Goal: Transaction & Acquisition: Purchase product/service

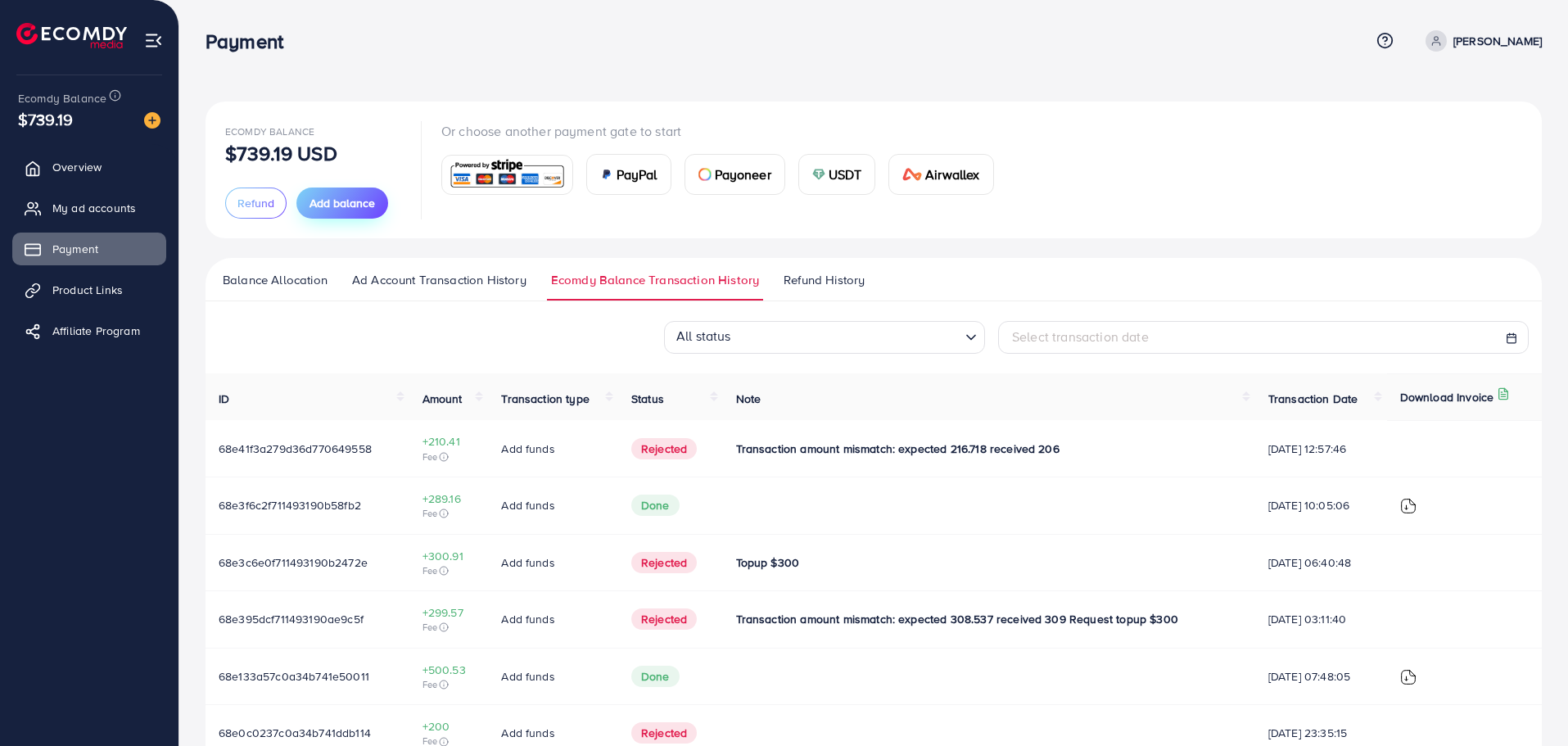
click at [330, 210] on span "Add balance" at bounding box center [342, 202] width 66 height 16
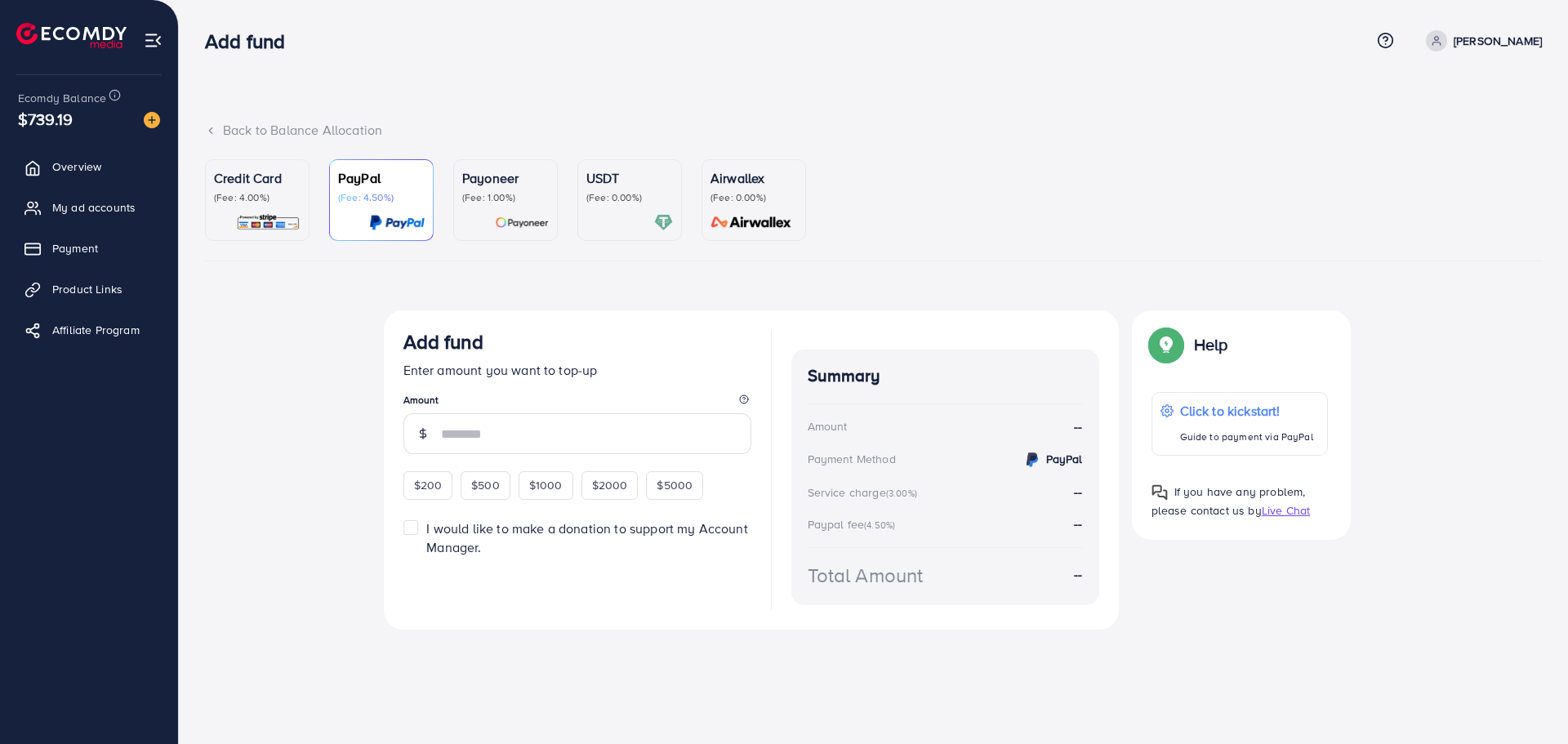
click at [623, 220] on div at bounding box center [630, 221] width 87 height 18
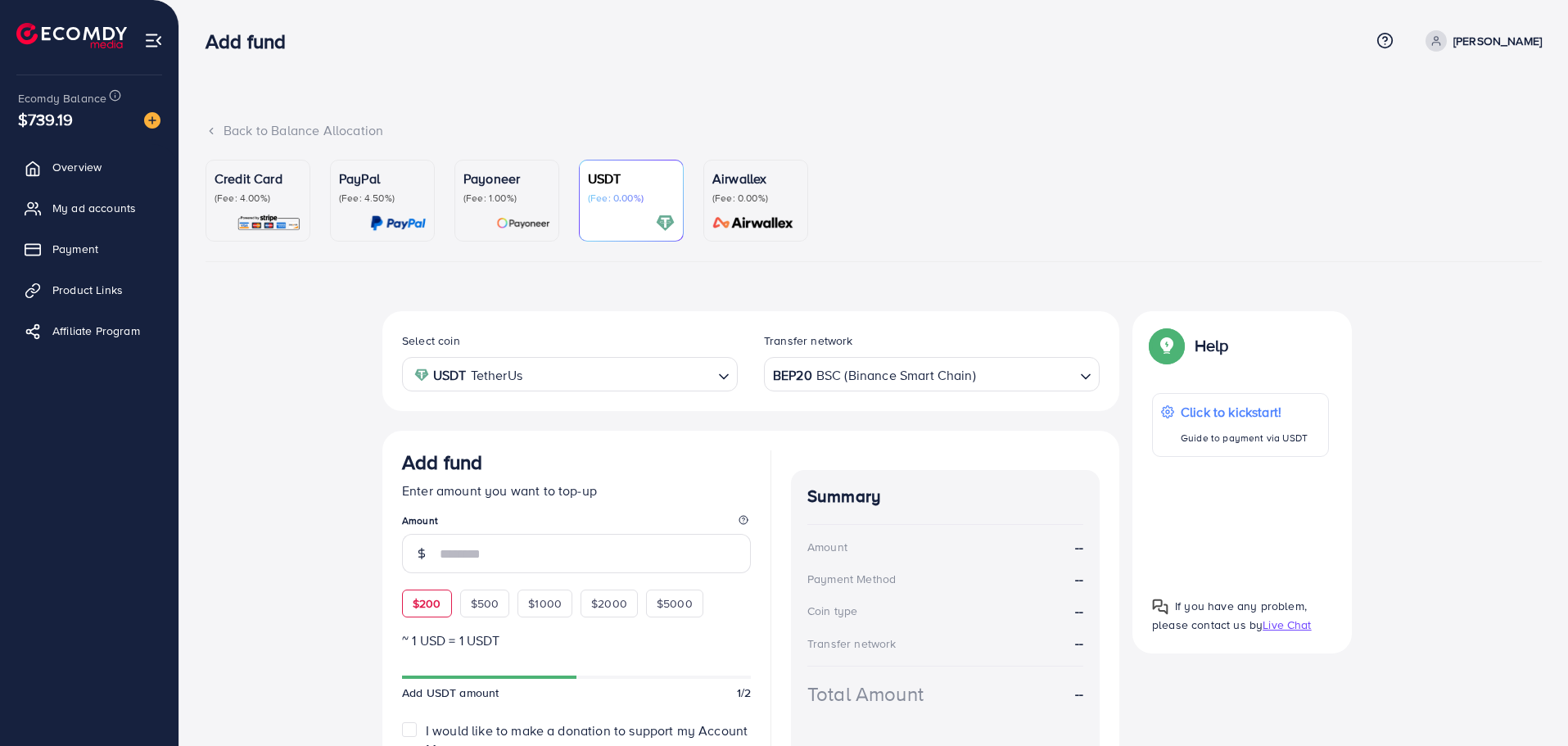
click at [420, 610] on span "$200" at bounding box center [427, 603] width 29 height 16
type input "***"
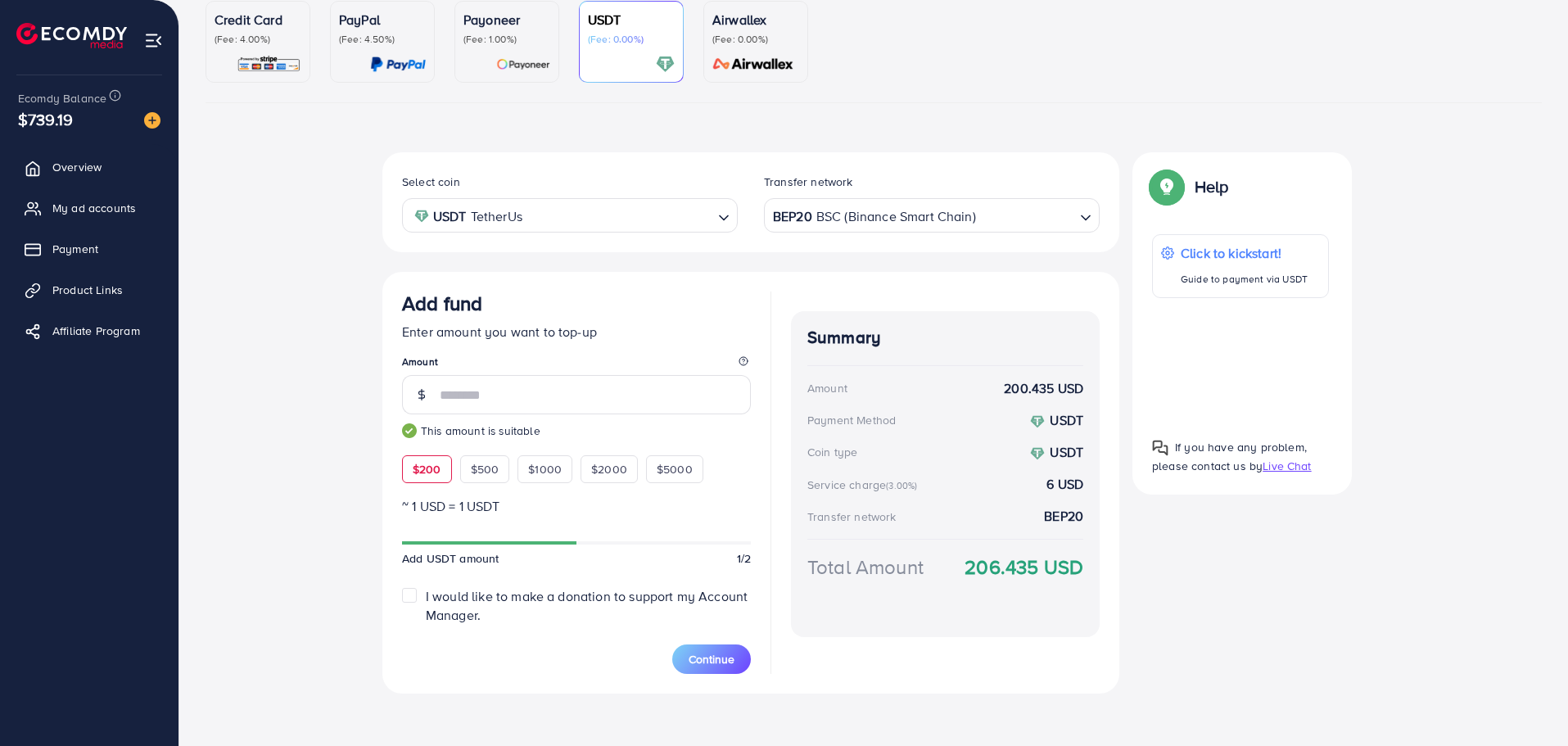
scroll to position [166, 0]
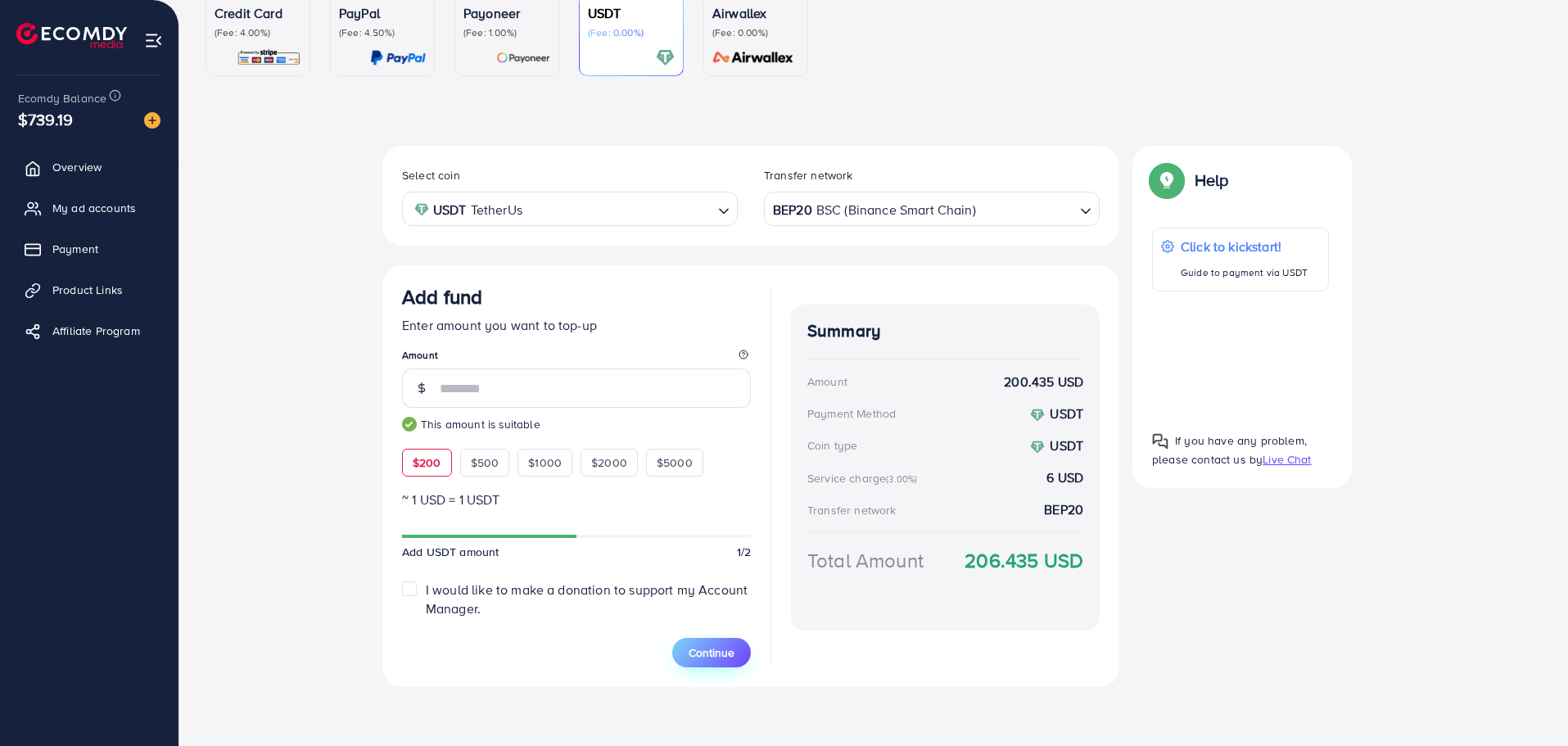
click at [712, 658] on span "Continue" at bounding box center [710, 652] width 46 height 16
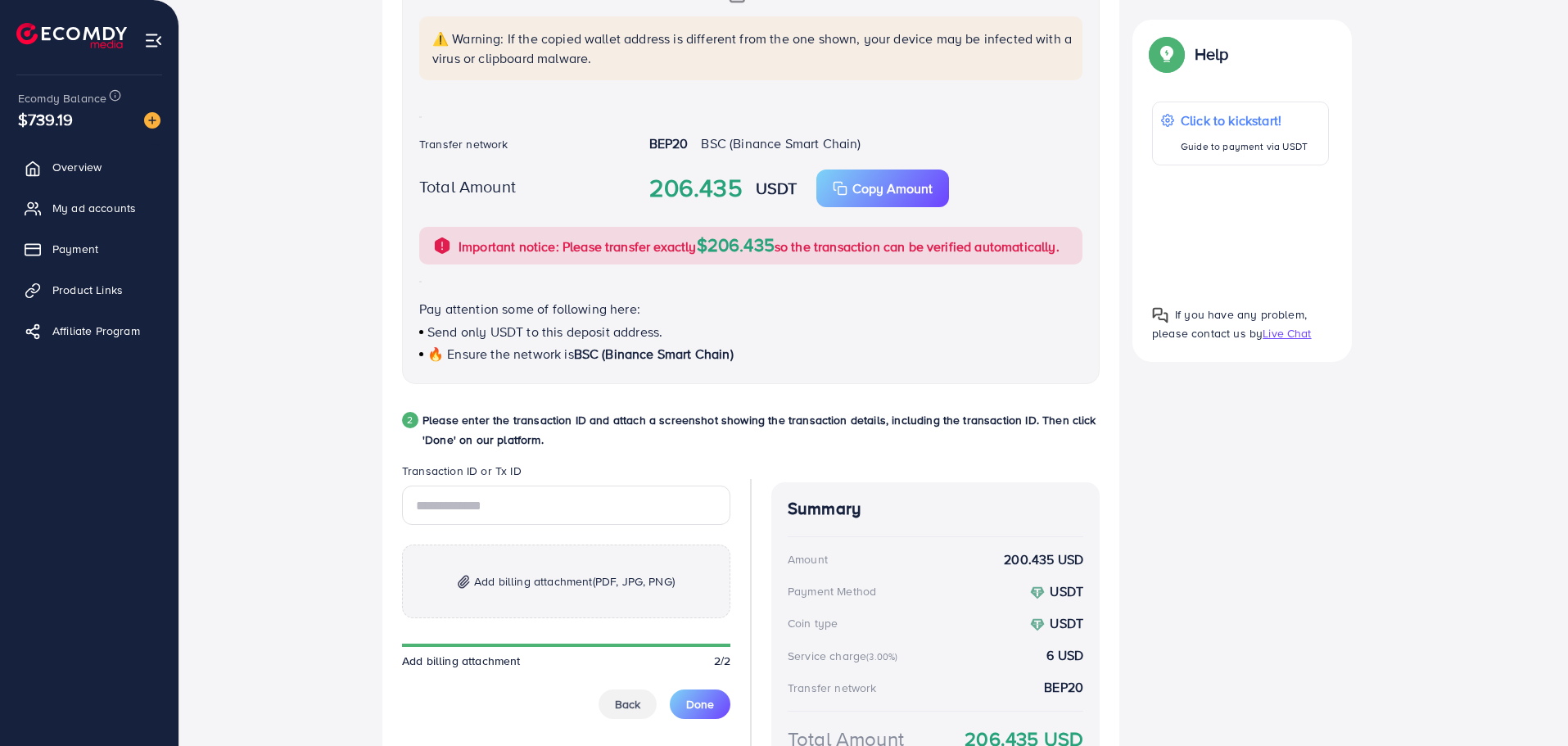
scroll to position [472, 0]
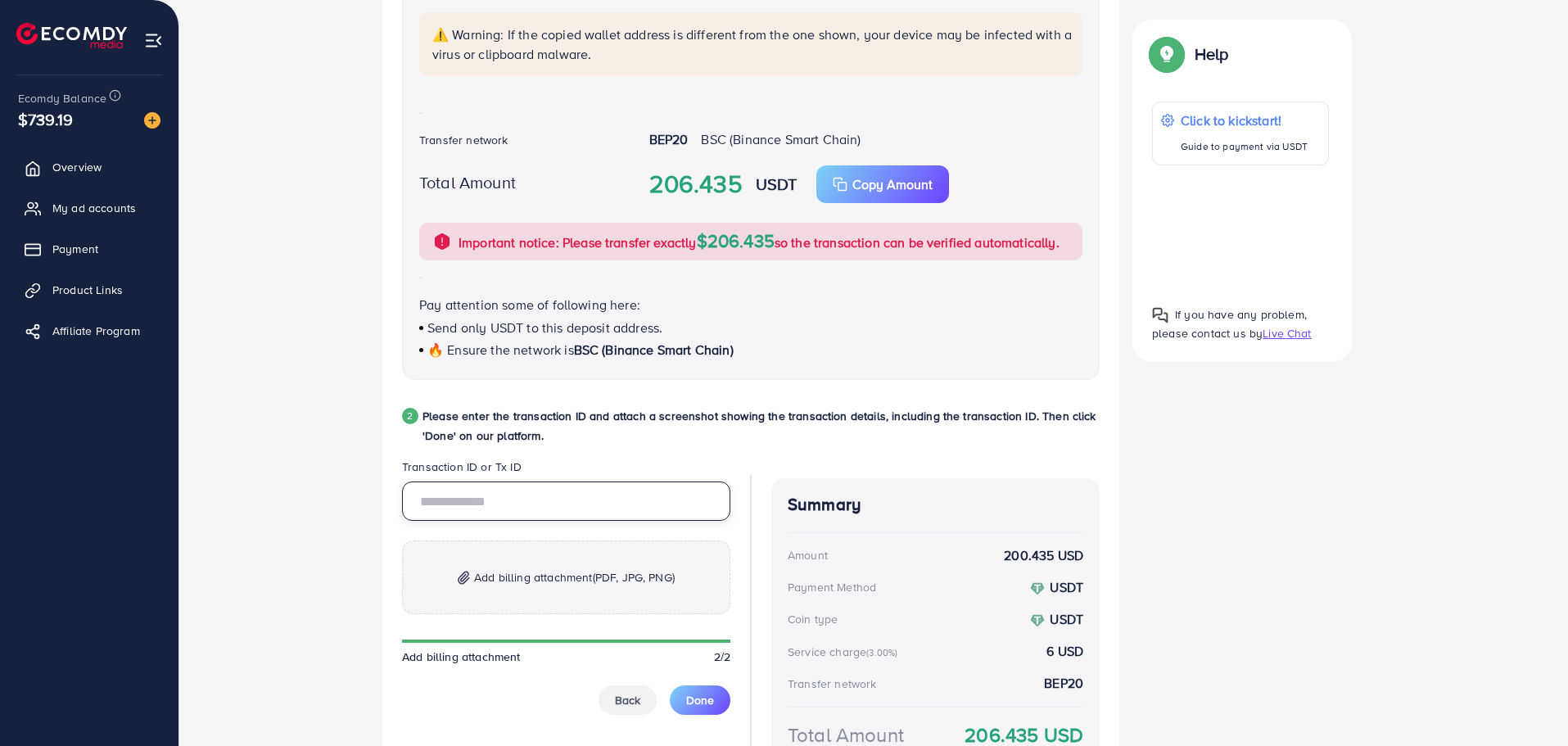
click at [630, 507] on input "text" at bounding box center [566, 501] width 329 height 40
paste input "**********"
type input "**********"
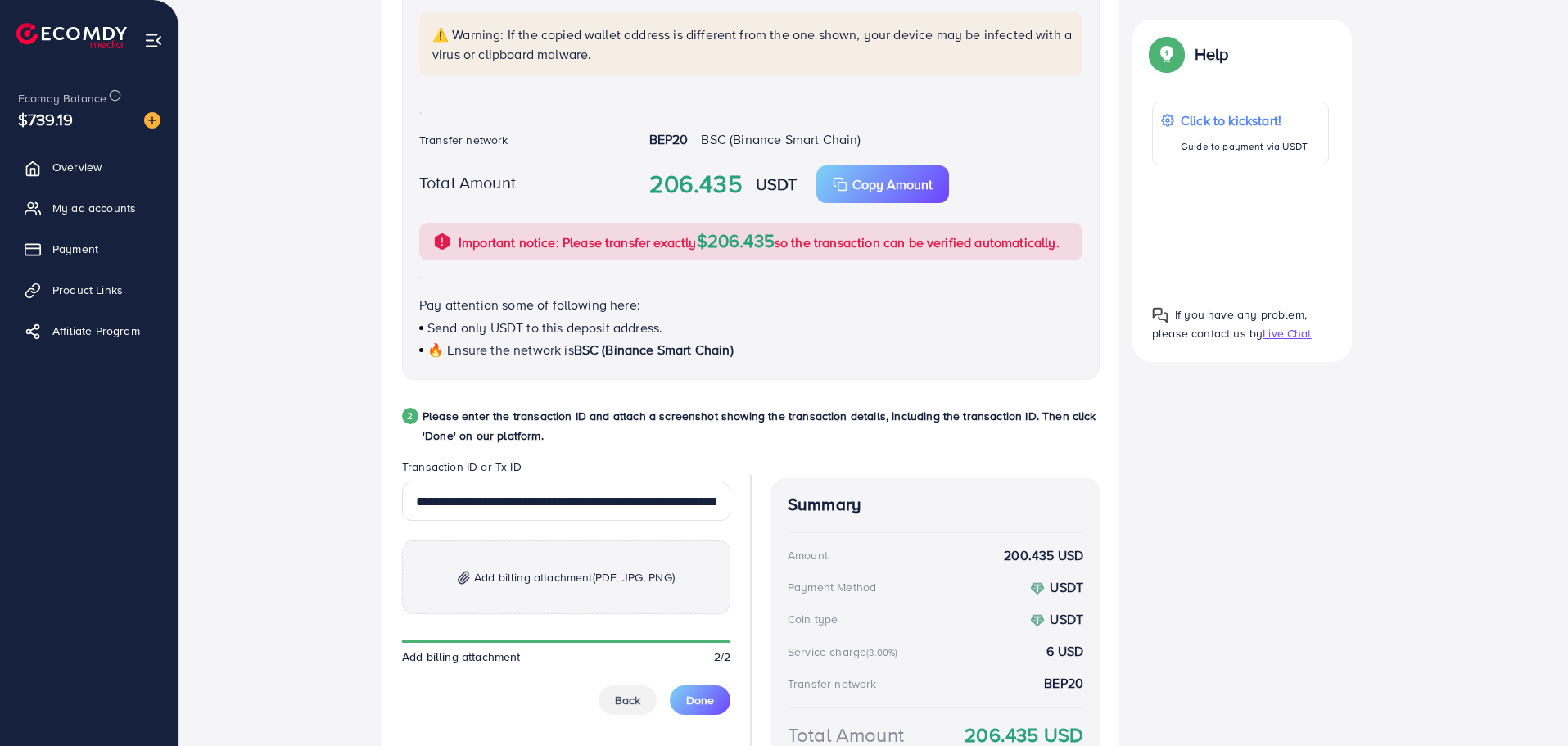
click at [604, 572] on span "(PDF, JPG, PNG)" at bounding box center [634, 576] width 81 height 16
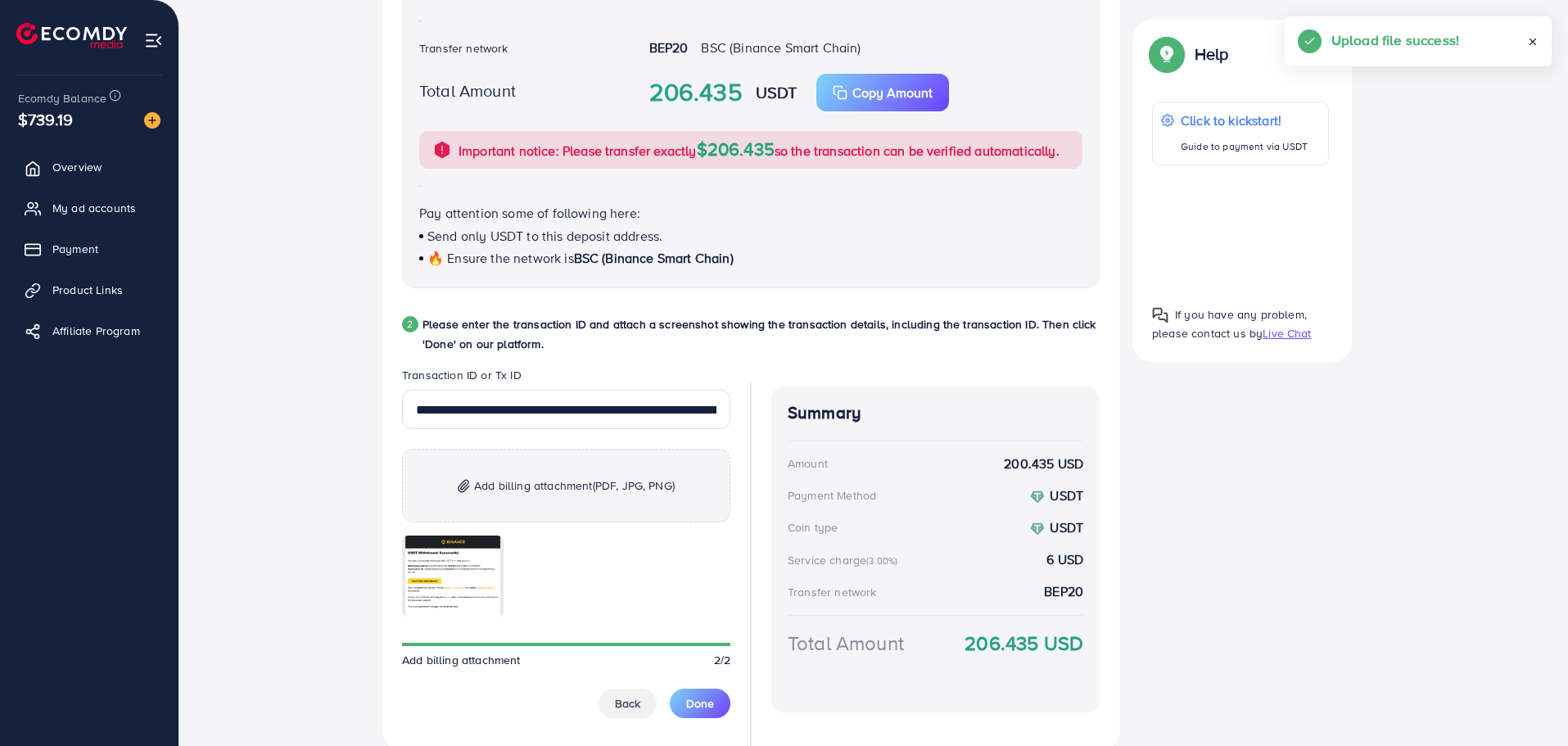
scroll to position [628, 0]
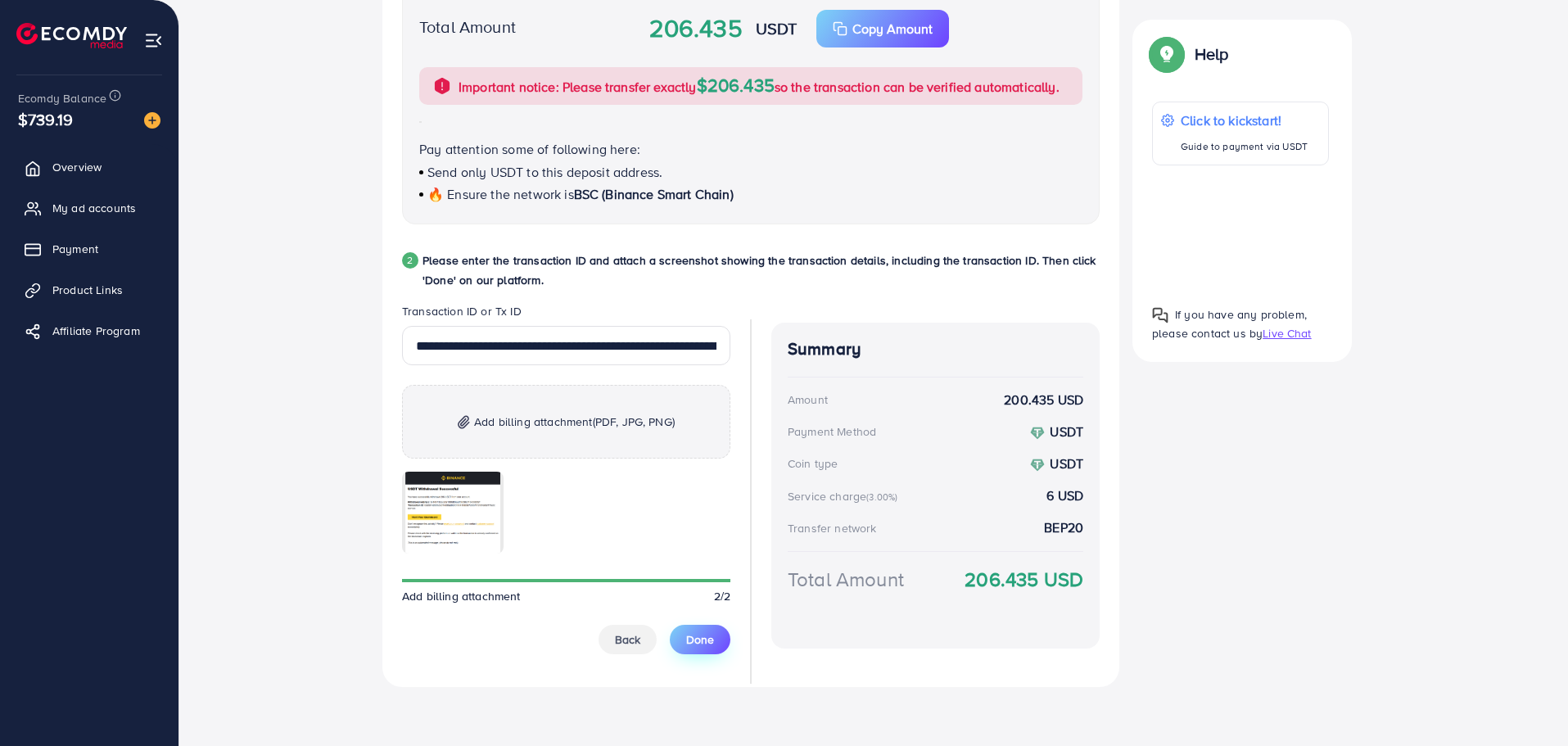
click at [690, 639] on span "Done" at bounding box center [700, 638] width 28 height 16
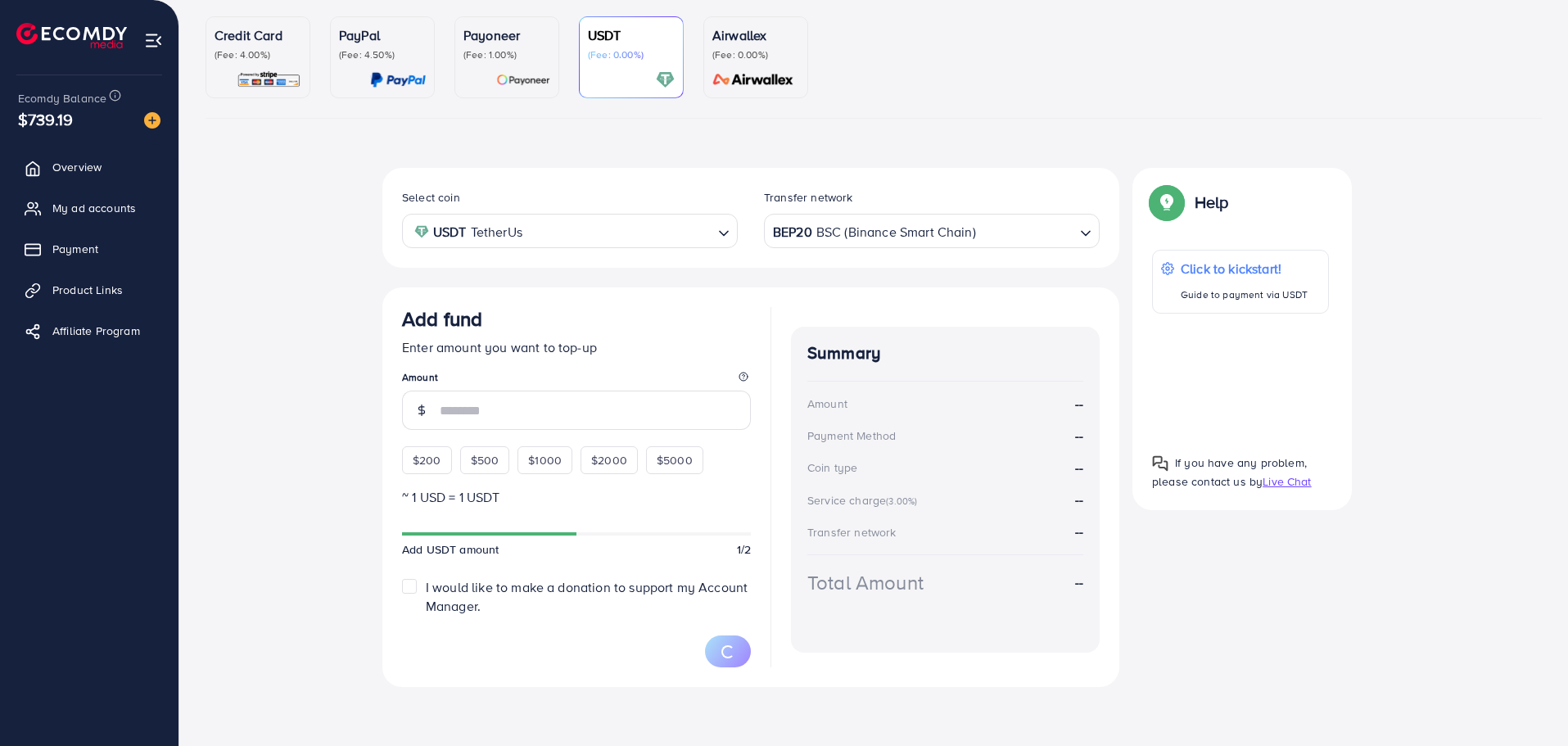
scroll to position [143, 0]
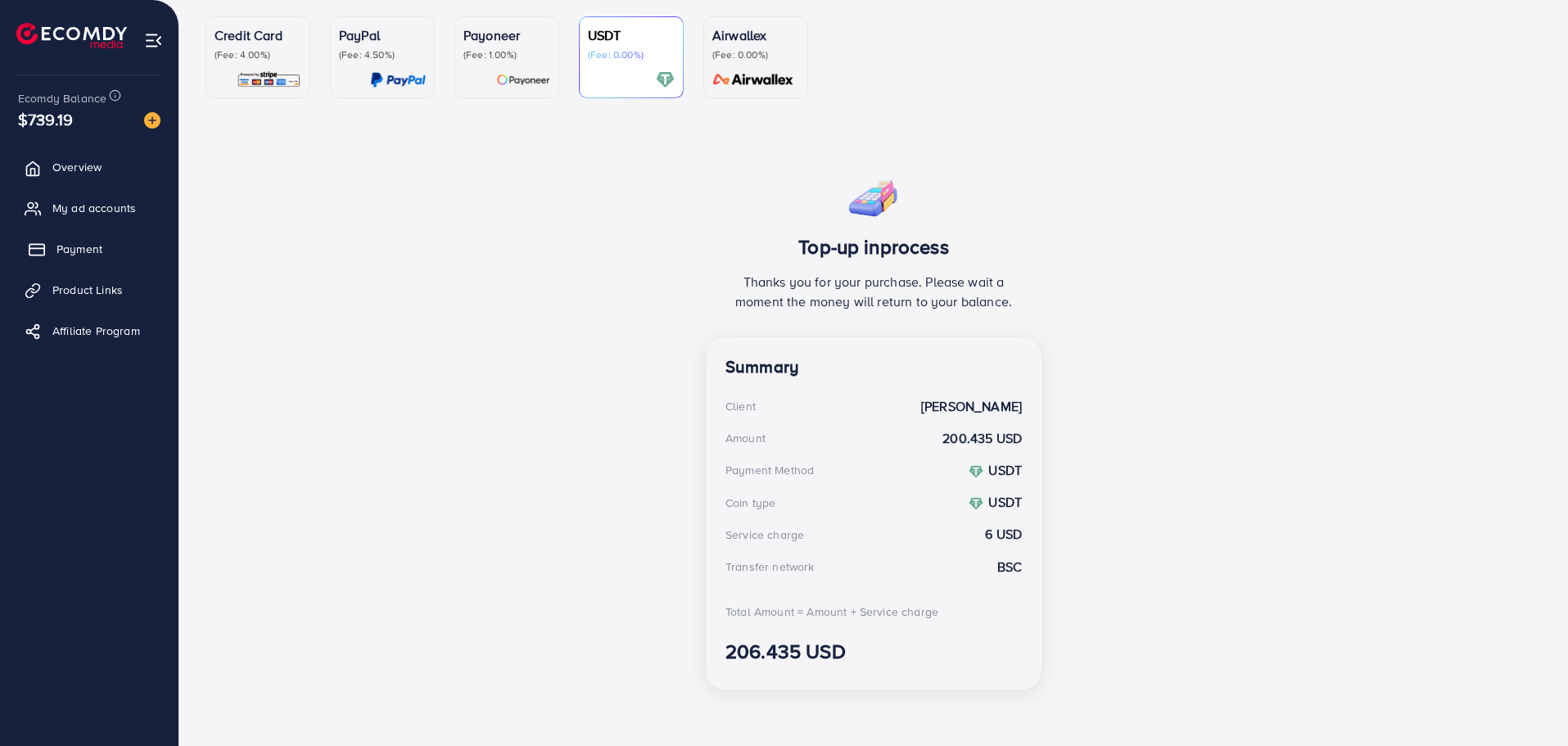
click at [92, 245] on span "Payment" at bounding box center [78, 248] width 46 height 16
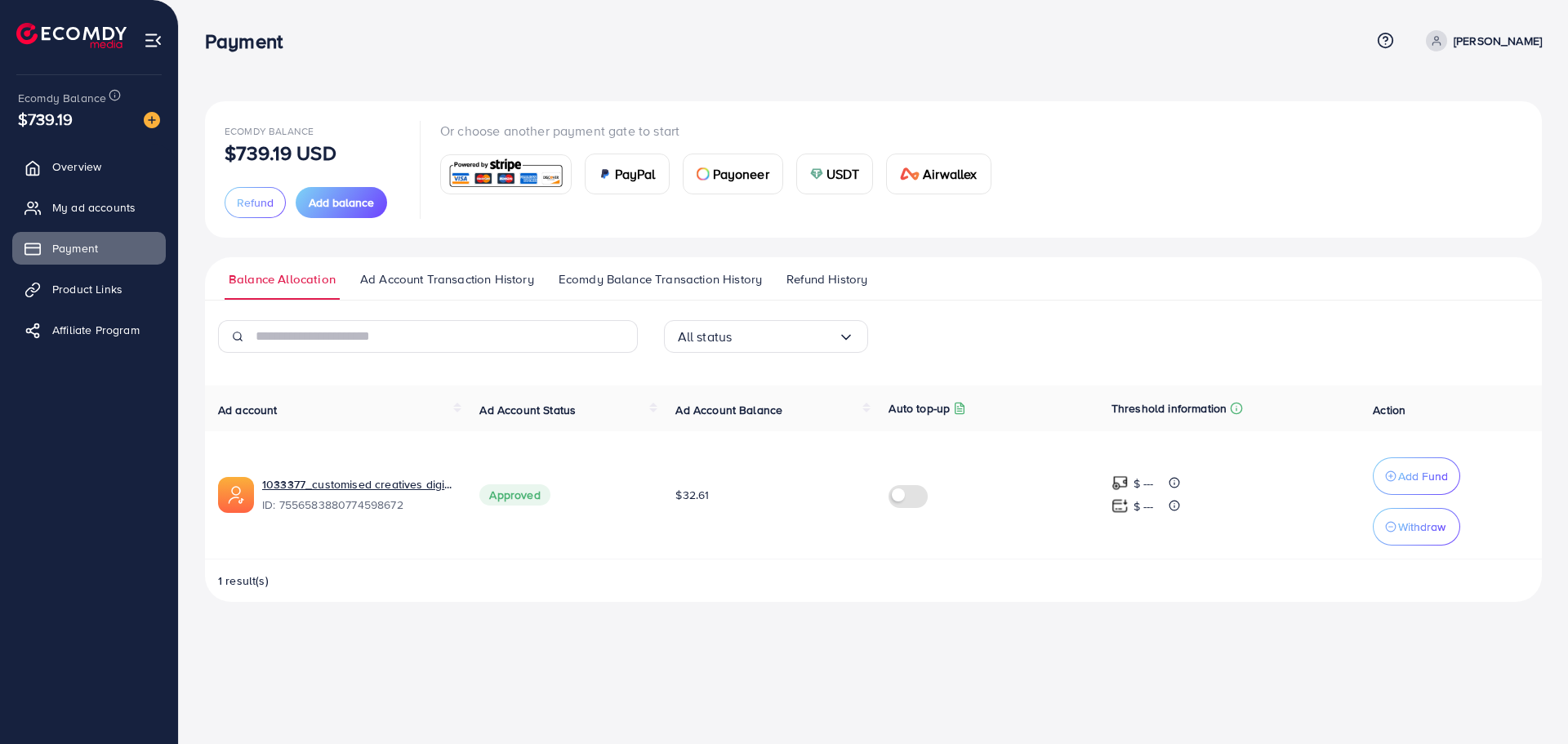
click at [686, 283] on span "Ecomdy Balance Transaction History" at bounding box center [660, 279] width 203 height 18
